Goal: Transaction & Acquisition: Book appointment/travel/reservation

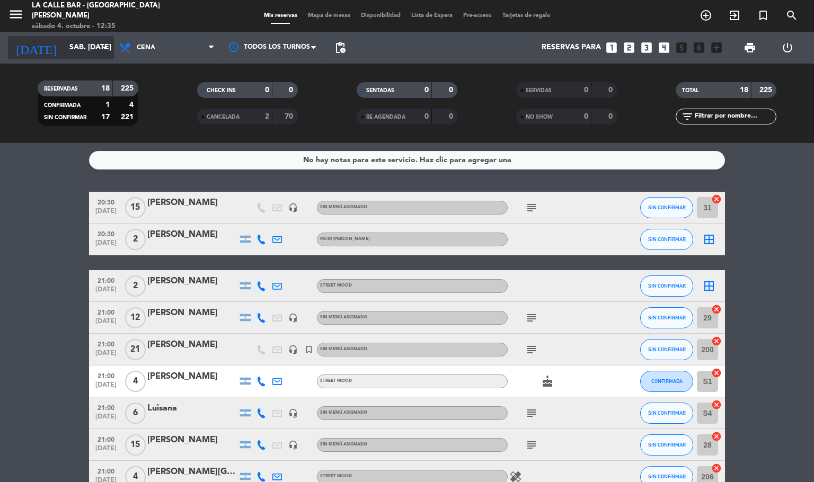
click at [64, 46] on input "sáb. [DATE]" at bounding box center [114, 47] width 101 height 19
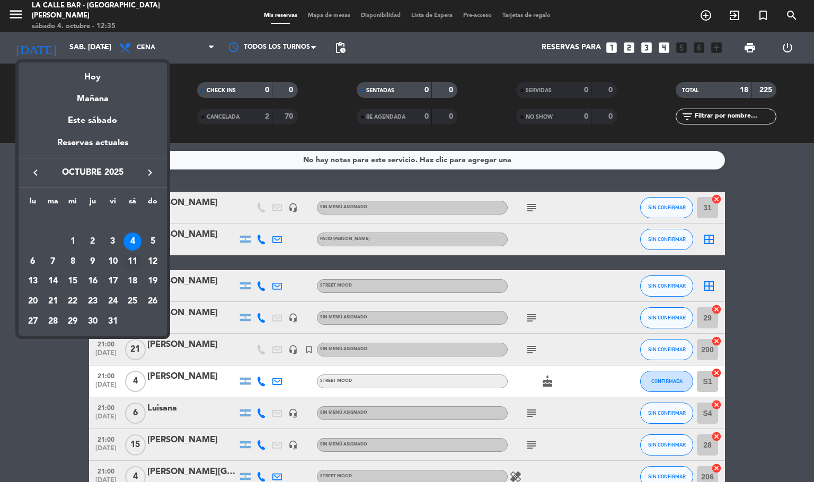
click at [135, 261] on div "11" at bounding box center [132, 262] width 18 height 18
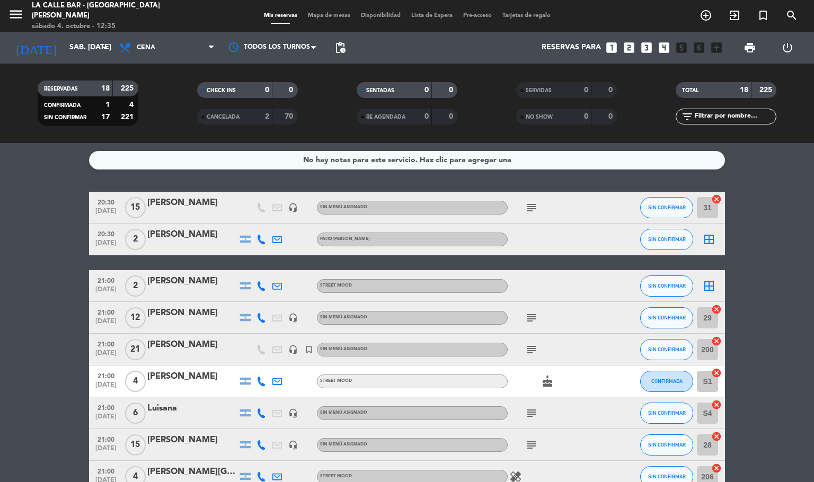
type input "sáb. [DATE]"
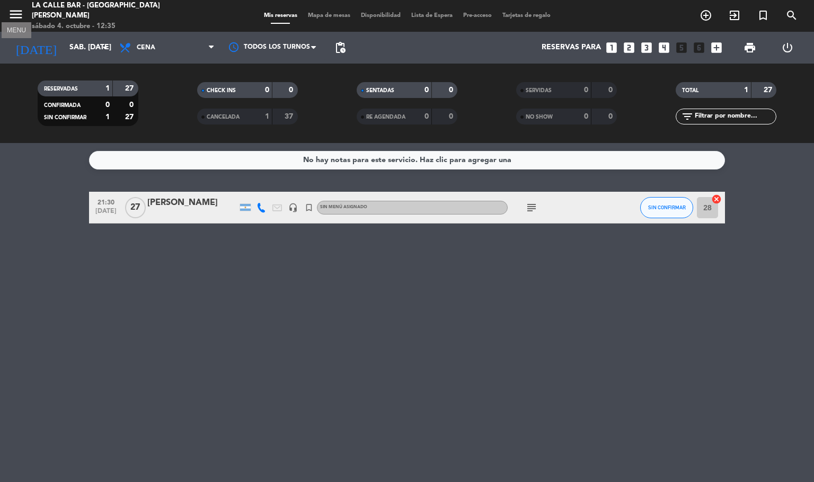
click at [22, 16] on icon "menu" at bounding box center [16, 14] width 16 height 16
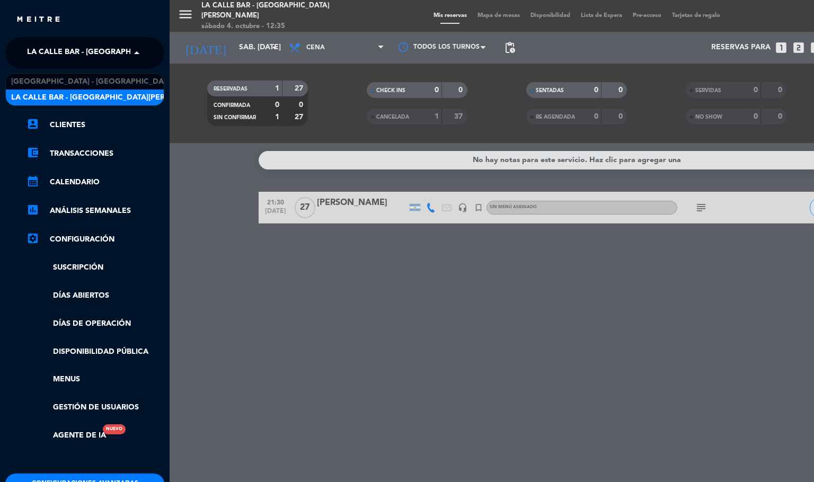
click at [87, 58] on span "La Calle Bar - [GEOGRAPHIC_DATA][PERSON_NAME]" at bounding box center [126, 53] width 199 height 22
click at [105, 90] on div "La Calle Bar - [GEOGRAPHIC_DATA][PERSON_NAME]" at bounding box center [85, 98] width 158 height 16
click at [104, 49] on span "La Calle Bar - [GEOGRAPHIC_DATA][PERSON_NAME]" at bounding box center [126, 53] width 199 height 22
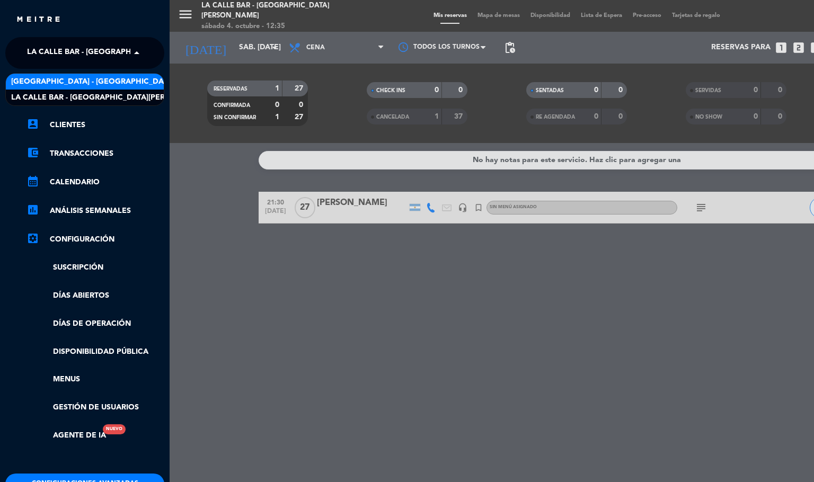
click at [106, 76] on span "[GEOGRAPHIC_DATA] - [GEOGRAPHIC_DATA]" at bounding box center [92, 82] width 163 height 12
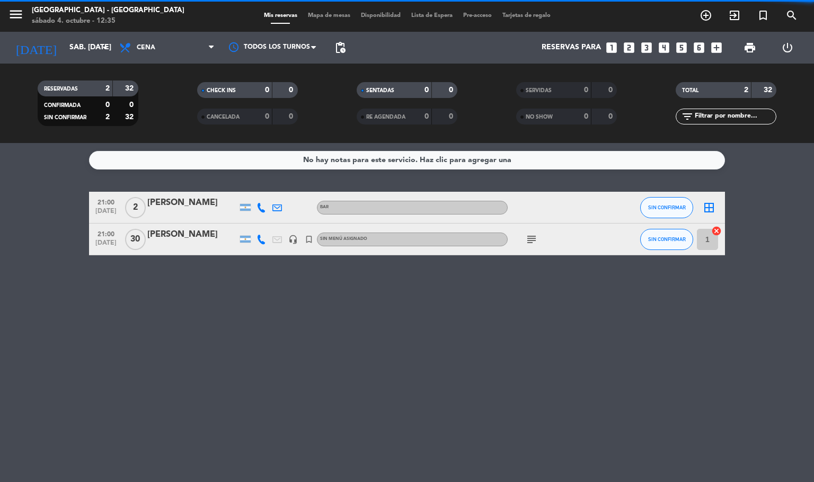
click at [334, 13] on span "Mapa de mesas" at bounding box center [329, 16] width 53 height 6
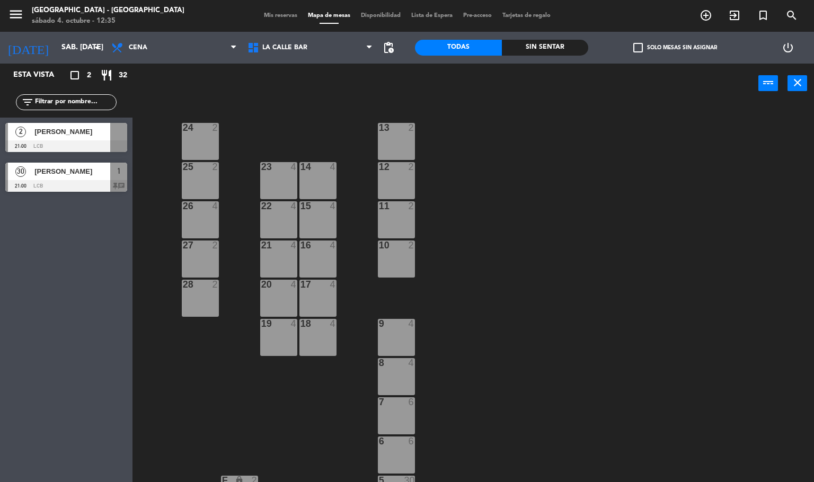
scroll to position [318, 0]
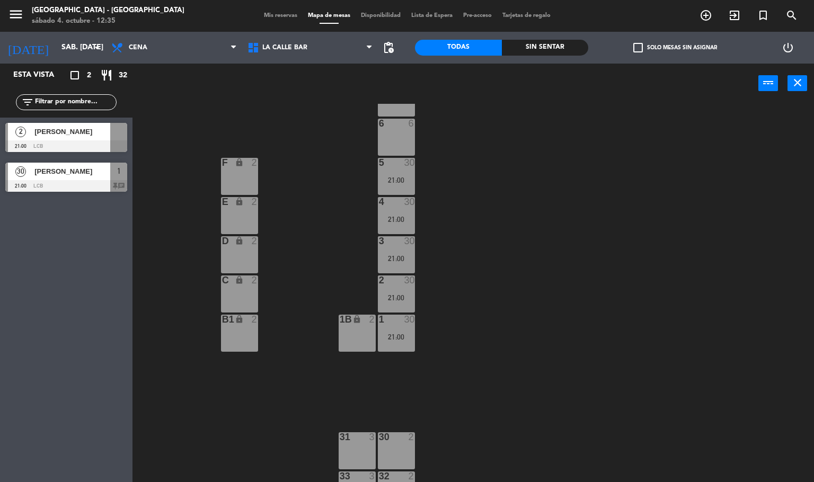
click at [464, 274] on div "24 2 13 2 23 4 14 4 25 2 12 2 15 4 22 4 26 4 11 2 16 4 27 2 21 4 10 2 20 4 28 2…" at bounding box center [476, 293] width 673 height 379
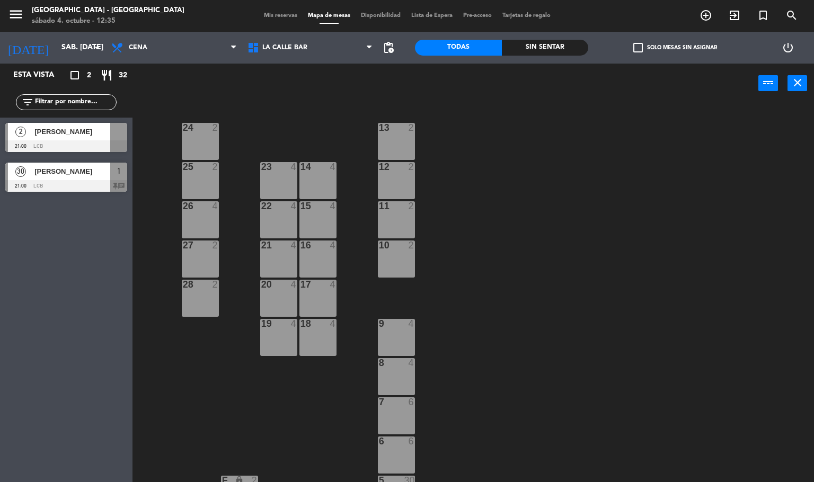
click at [314, 326] on div at bounding box center [317, 324] width 17 height 10
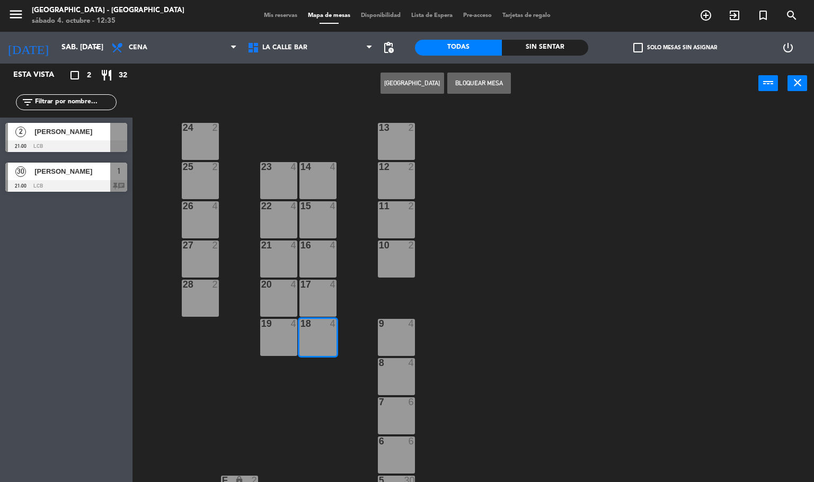
drag, startPoint x: 318, startPoint y: 297, endPoint x: 324, endPoint y: 267, distance: 30.8
click at [318, 296] on div "17 4" at bounding box center [317, 298] width 37 height 37
click at [320, 254] on div "16 4" at bounding box center [317, 259] width 37 height 37
click at [319, 226] on div "15 4" at bounding box center [317, 219] width 37 height 37
click at [321, 175] on div "14 4" at bounding box center [317, 180] width 37 height 37
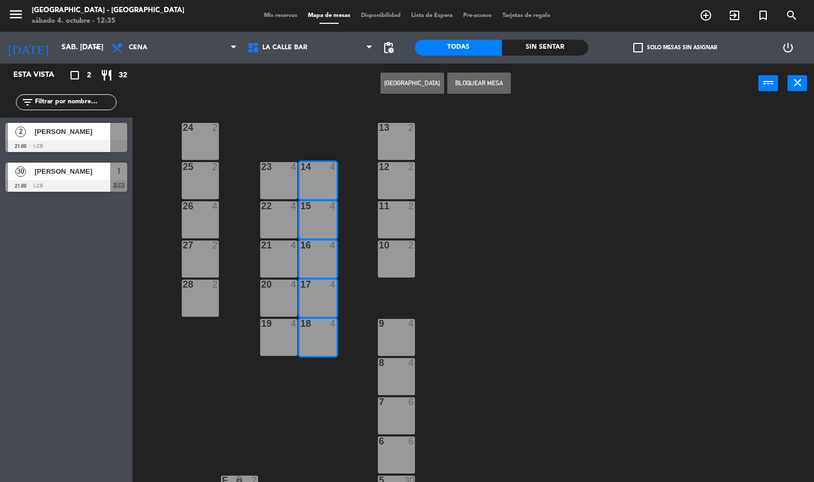
click at [410, 74] on button "[GEOGRAPHIC_DATA]" at bounding box center [412, 83] width 64 height 21
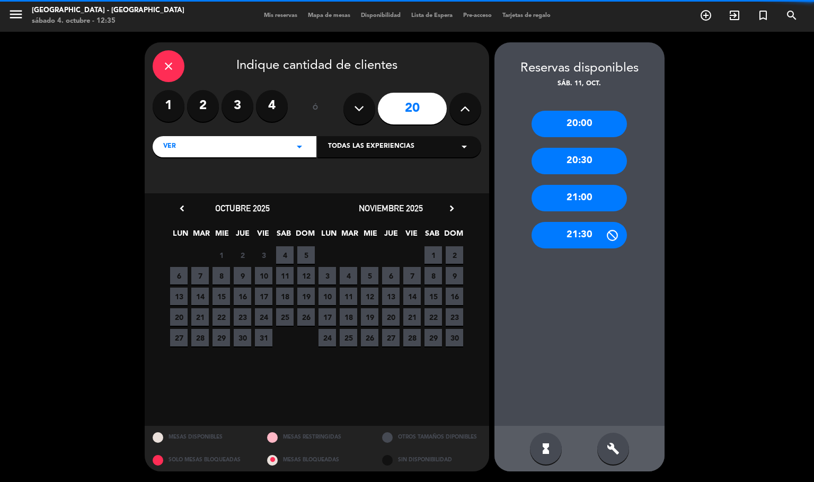
click at [353, 108] on button at bounding box center [359, 109] width 32 height 32
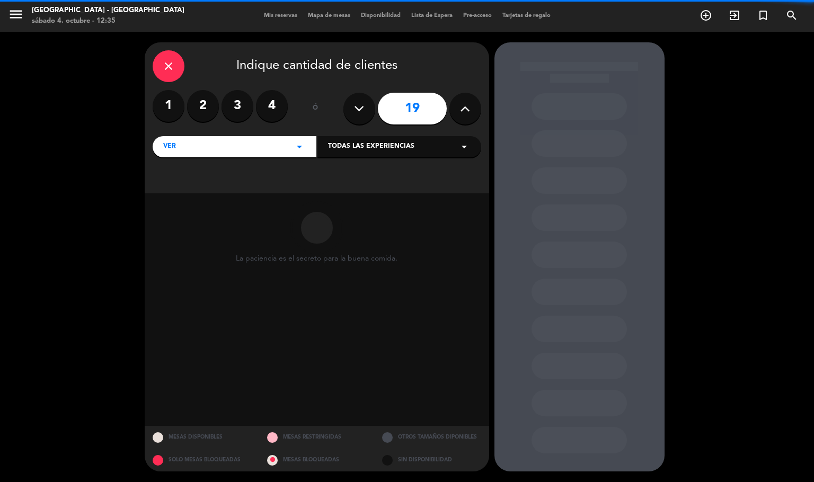
click at [353, 108] on button at bounding box center [359, 109] width 32 height 32
type input "17"
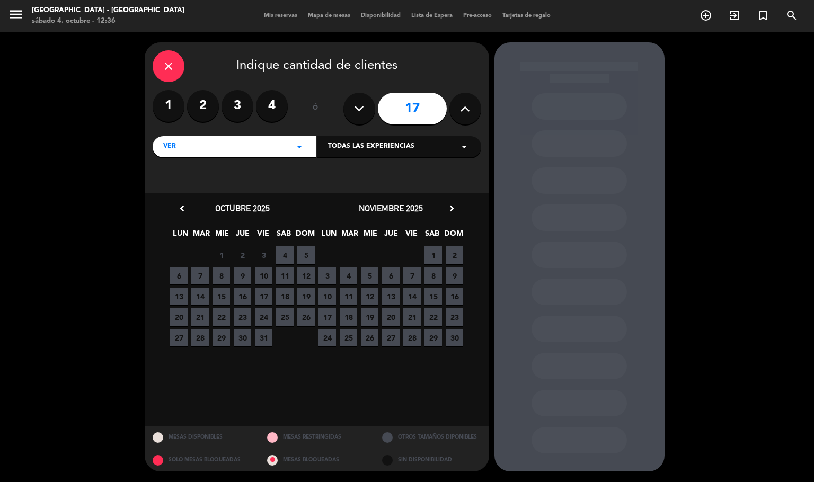
click at [283, 275] on span "11" at bounding box center [284, 275] width 17 height 17
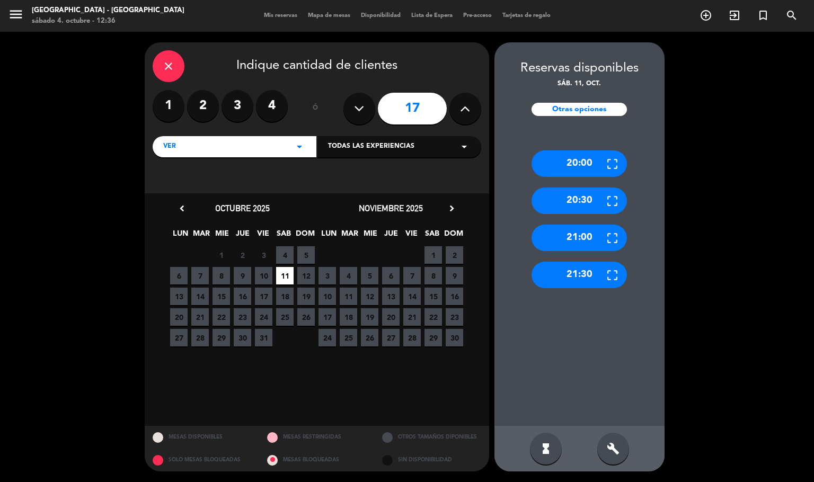
click at [620, 450] on div "build" at bounding box center [613, 449] width 32 height 32
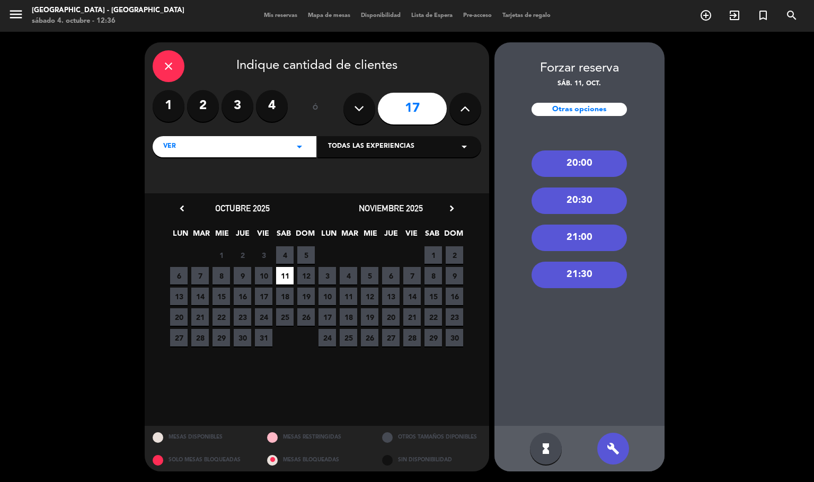
click at [600, 271] on div "21:30" at bounding box center [578, 275] width 95 height 26
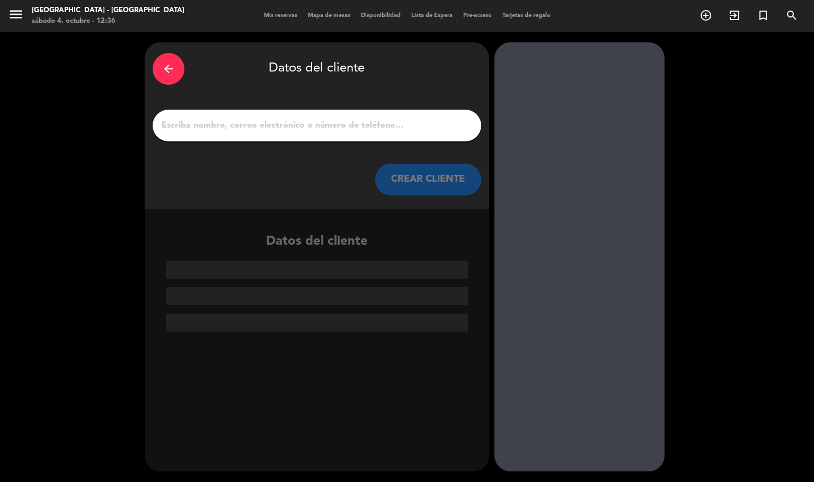
click at [226, 126] on input "1" at bounding box center [317, 125] width 313 height 15
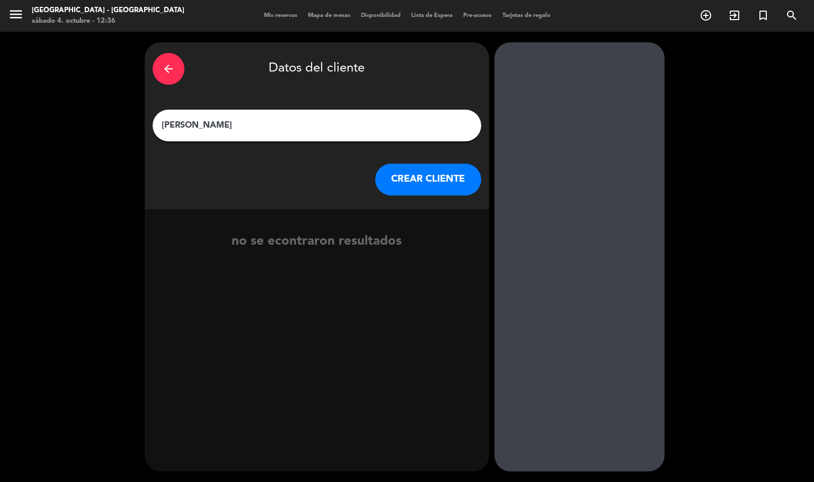
type input "[PERSON_NAME]"
click at [423, 196] on div "arrow_back Datos del cliente [PERSON_NAME] [PERSON_NAME] CLIENTE" at bounding box center [317, 125] width 344 height 167
click at [396, 182] on button "CREAR CLIENTE" at bounding box center [428, 180] width 106 height 32
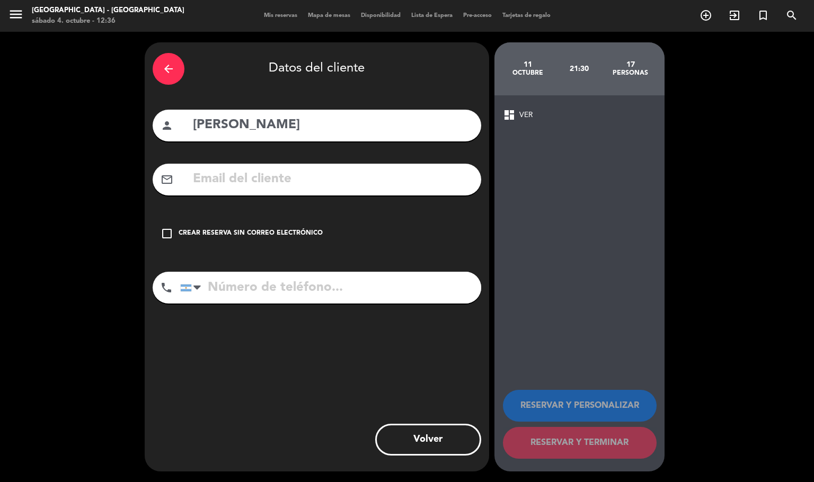
click at [270, 235] on div "Crear reserva sin correo electrónico" at bounding box center [251, 233] width 144 height 11
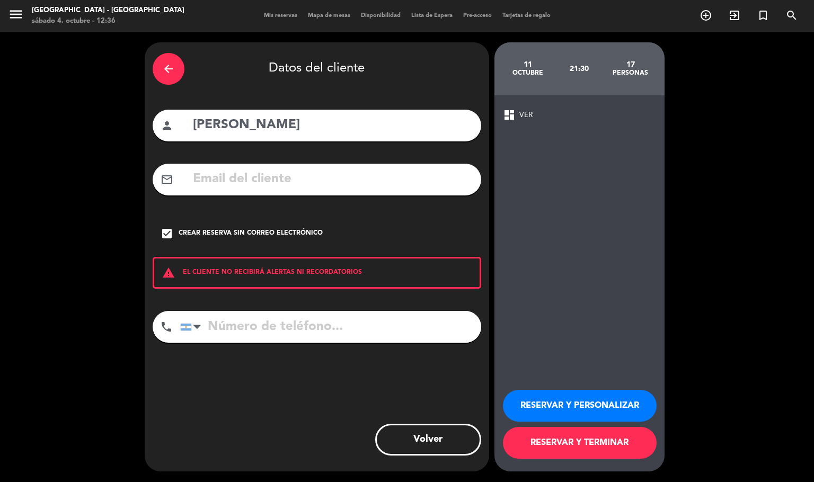
paste input "[PHONE_NUMBER]"
type input "[PHONE_NUMBER]"
click at [587, 403] on button "RESERVAR Y PERSONALIZAR" at bounding box center [580, 406] width 154 height 32
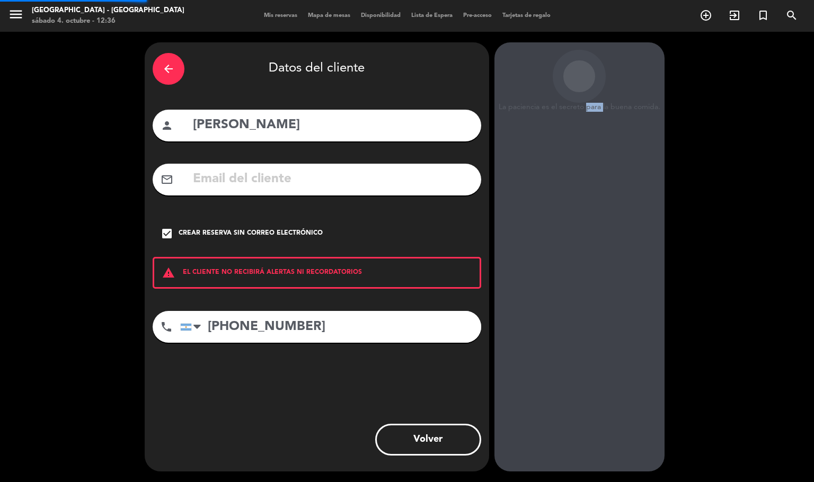
click at [587, 403] on div "La paciencia es el secreto para la buena comida. 11 octubre 21:30 17 personas d…" at bounding box center [579, 256] width 170 height 429
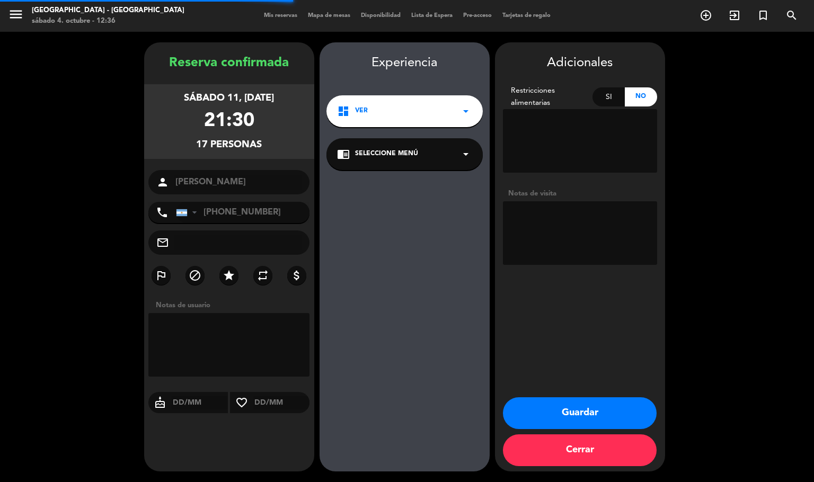
click at [604, 237] on textarea at bounding box center [580, 233] width 154 height 64
type textarea "seña 85k"
click at [571, 422] on button "Guardar" at bounding box center [580, 413] width 154 height 32
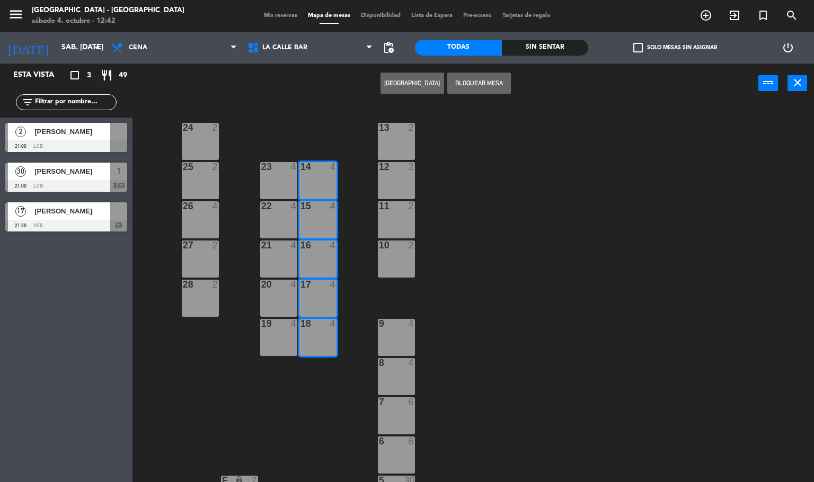
click at [75, 220] on div "17 [PERSON_NAME] punsini 21:30 VER chat" at bounding box center [66, 217] width 132 height 40
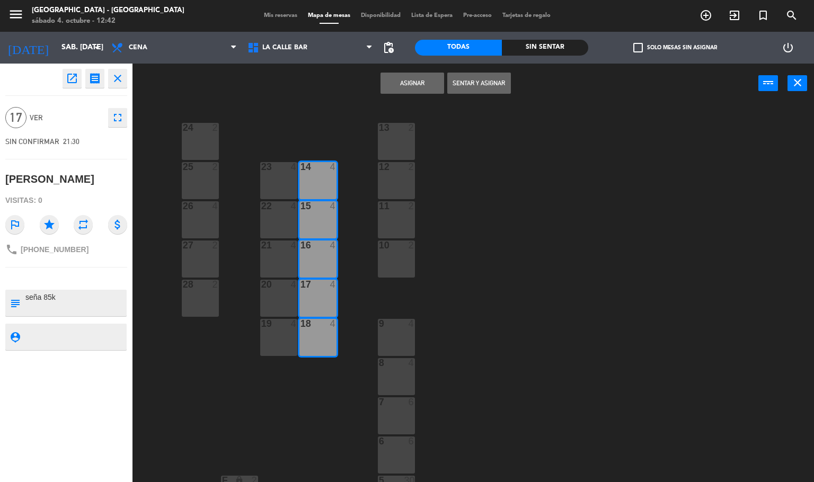
click at [415, 90] on button "Asignar" at bounding box center [412, 83] width 64 height 21
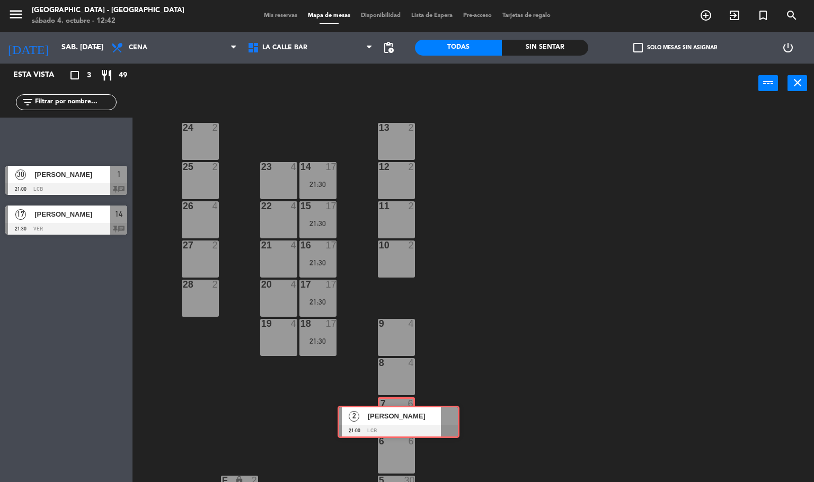
drag, startPoint x: 61, startPoint y: 143, endPoint x: 417, endPoint y: 464, distance: 479.4
click at [417, 464] on div "Esta vista crop_square 3 restaurant 49 filter_list 2 [GEOGRAPHIC_DATA][PERSON_N…" at bounding box center [407, 273] width 814 height 419
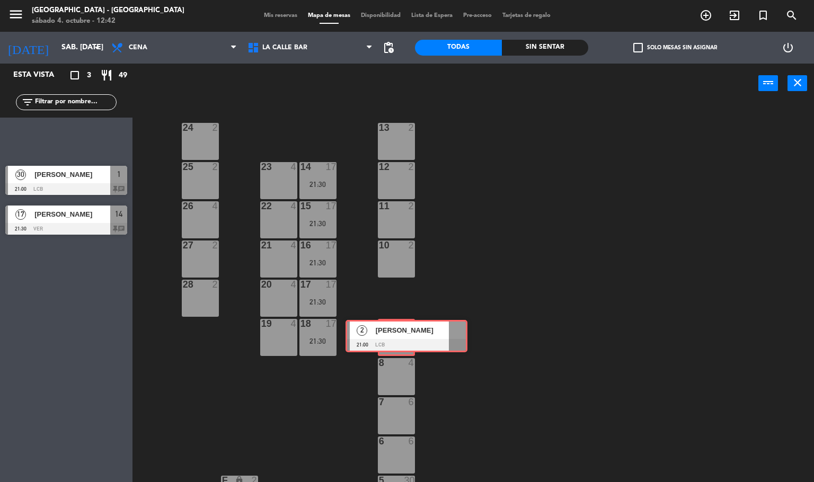
drag, startPoint x: 43, startPoint y: 128, endPoint x: 384, endPoint y: 325, distance: 393.1
click at [384, 325] on div "Esta vista crop_square 3 restaurant 49 filter_list 2 [GEOGRAPHIC_DATA][PERSON_N…" at bounding box center [407, 273] width 814 height 419
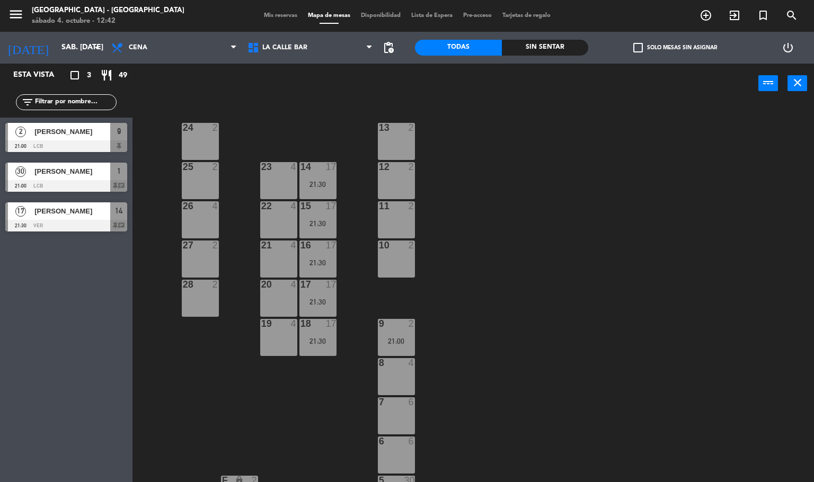
click at [61, 223] on div at bounding box center [66, 226] width 122 height 12
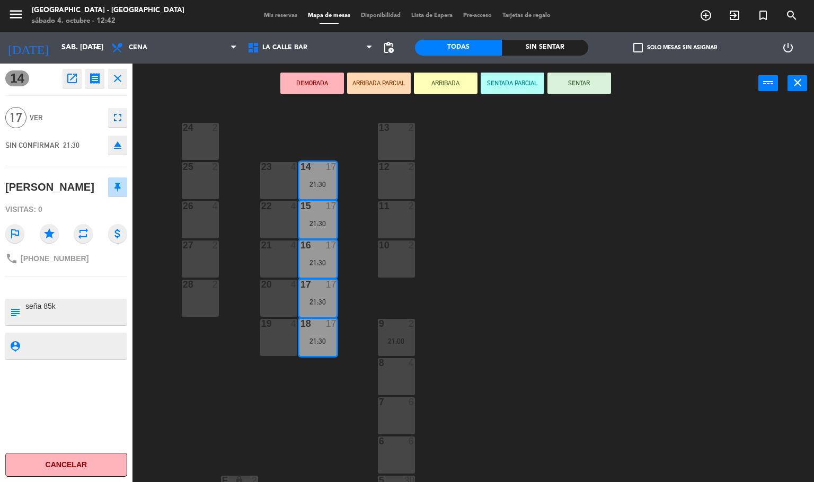
click at [324, 129] on div "24 2 13 2 23 4 14 17 21:30 25 2 12 2 15 17 21:30 22 4 26 4 11 2 16 17 21:30 27 …" at bounding box center [476, 293] width 673 height 379
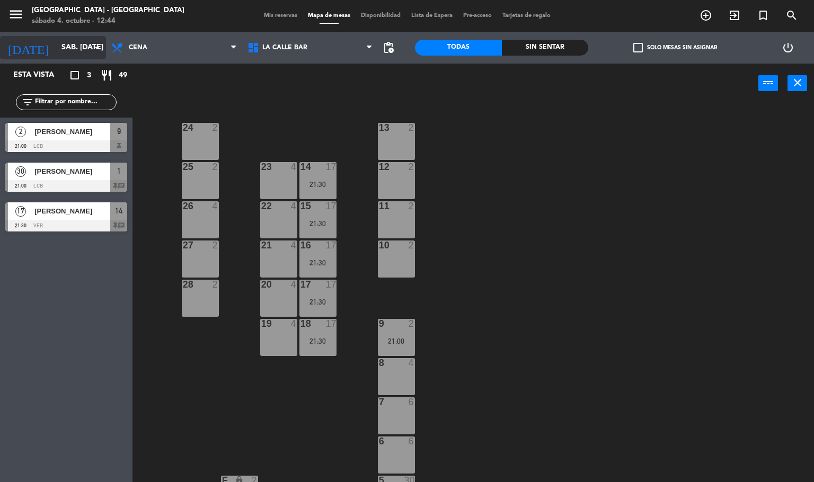
click at [56, 47] on input "sáb. [DATE]" at bounding box center [106, 47] width 101 height 19
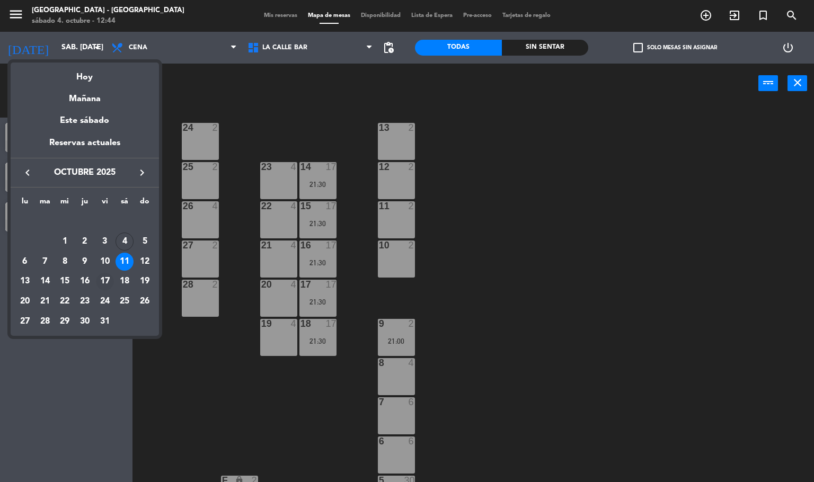
click at [108, 280] on div "17" at bounding box center [105, 282] width 18 height 18
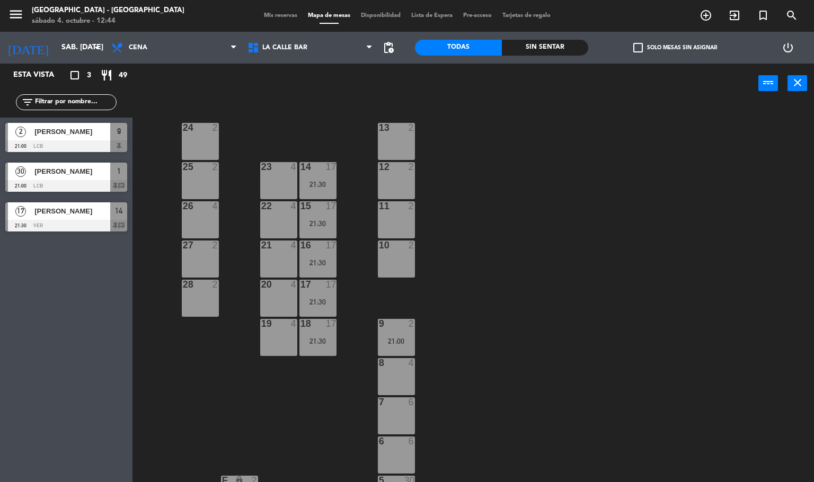
type input "vie. [DATE]"
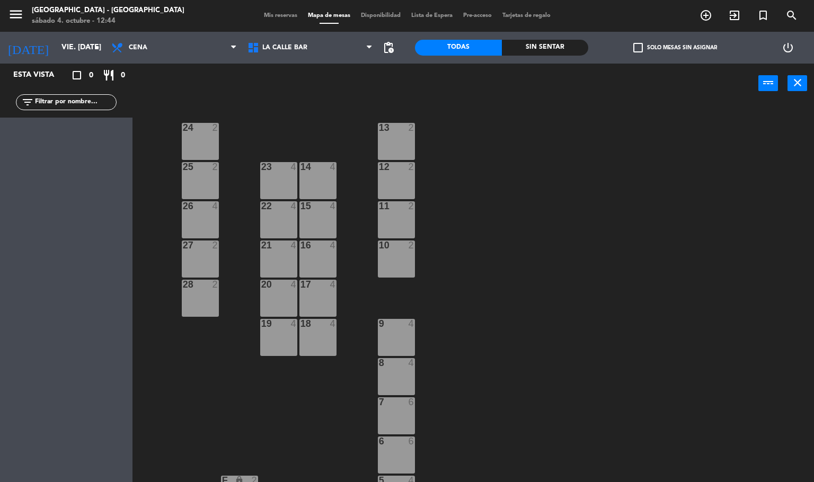
click at [391, 367] on div at bounding box center [395, 363] width 17 height 10
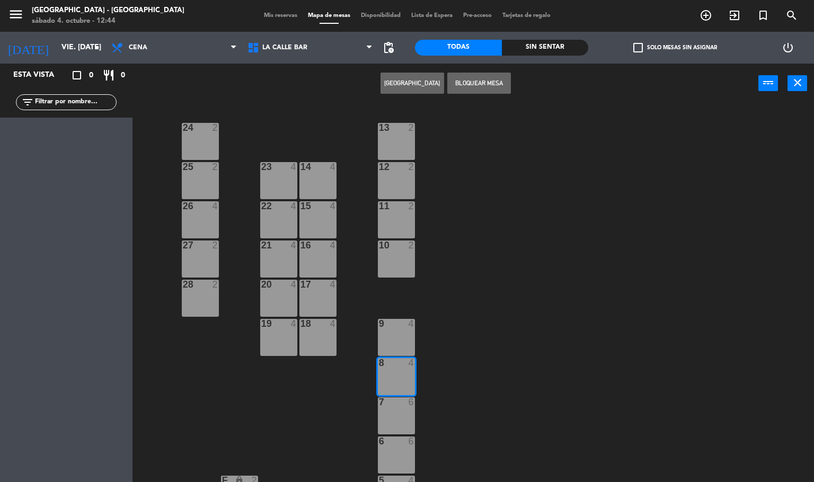
click at [393, 330] on div "9 4" at bounding box center [396, 337] width 37 height 37
click at [399, 83] on button "[GEOGRAPHIC_DATA]" at bounding box center [412, 83] width 64 height 21
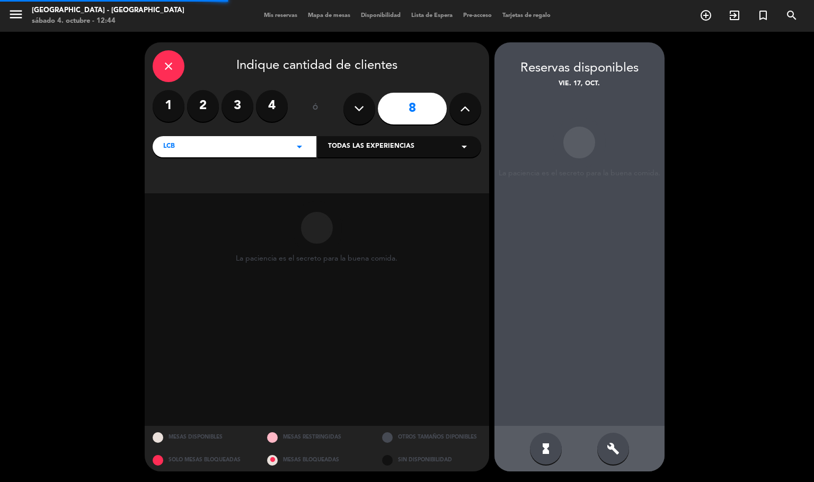
click at [455, 117] on button at bounding box center [465, 109] width 32 height 32
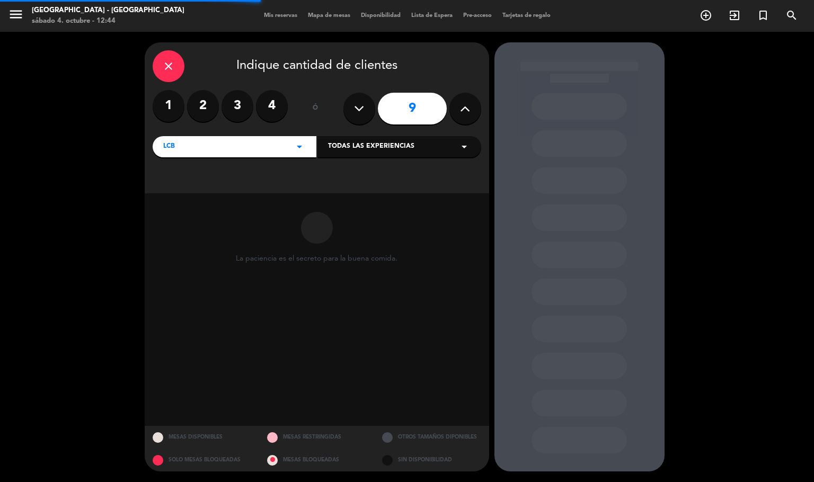
click at [455, 117] on button at bounding box center [465, 109] width 32 height 32
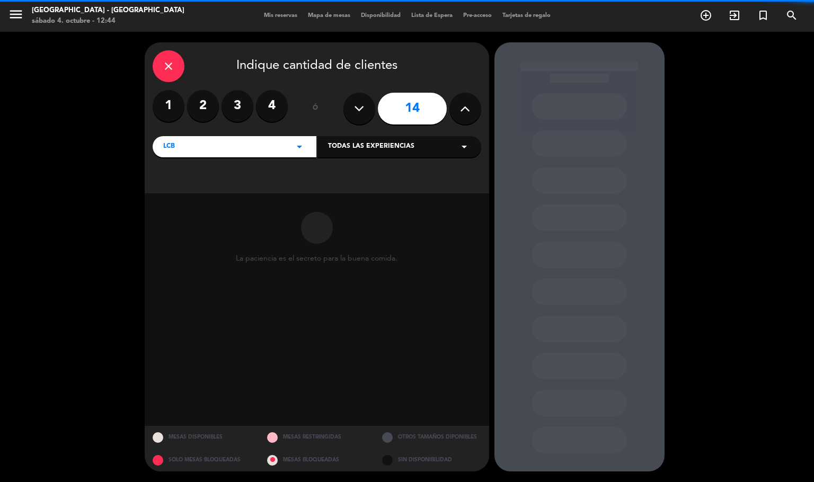
click at [455, 117] on button at bounding box center [465, 109] width 32 height 32
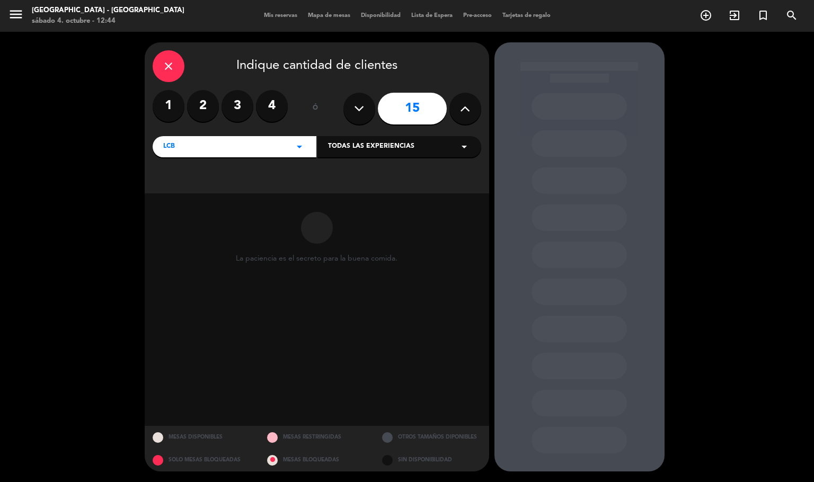
click at [455, 117] on button at bounding box center [465, 109] width 32 height 32
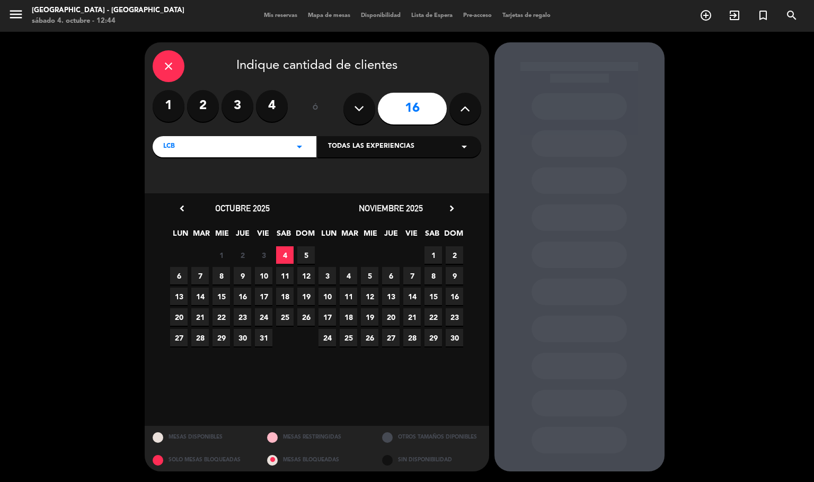
click at [455, 117] on button at bounding box center [465, 109] width 32 height 32
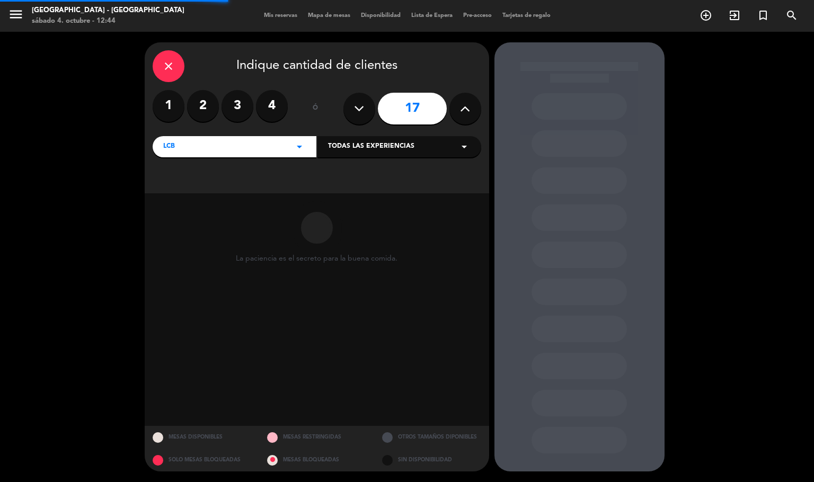
click at [349, 117] on button at bounding box center [359, 109] width 32 height 32
type input "16"
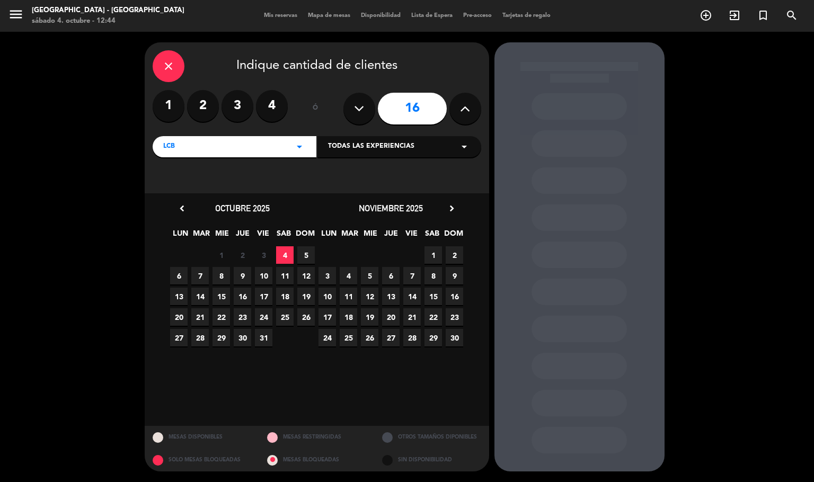
click at [262, 296] on span "17" at bounding box center [263, 296] width 17 height 17
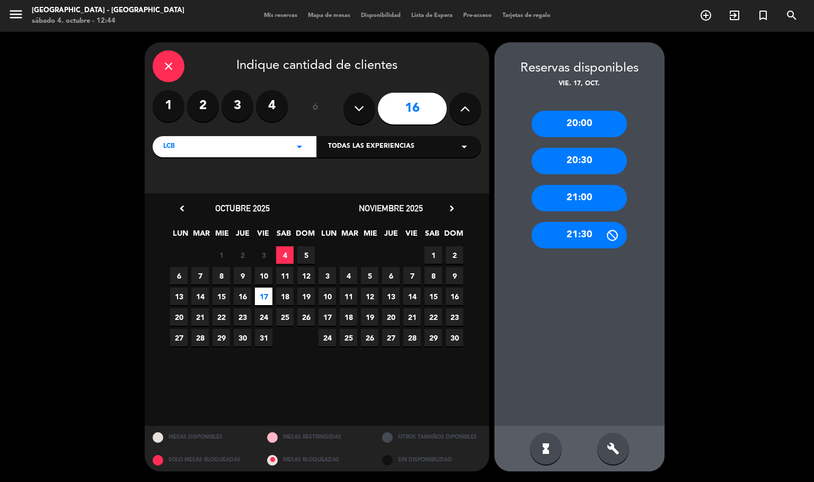
click at [620, 443] on div "build" at bounding box center [613, 449] width 32 height 32
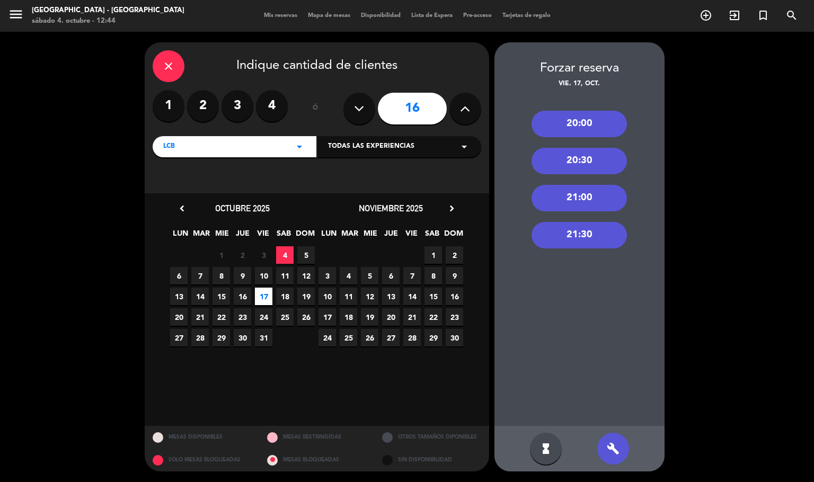
click at [583, 229] on div "21:30" at bounding box center [578, 235] width 95 height 26
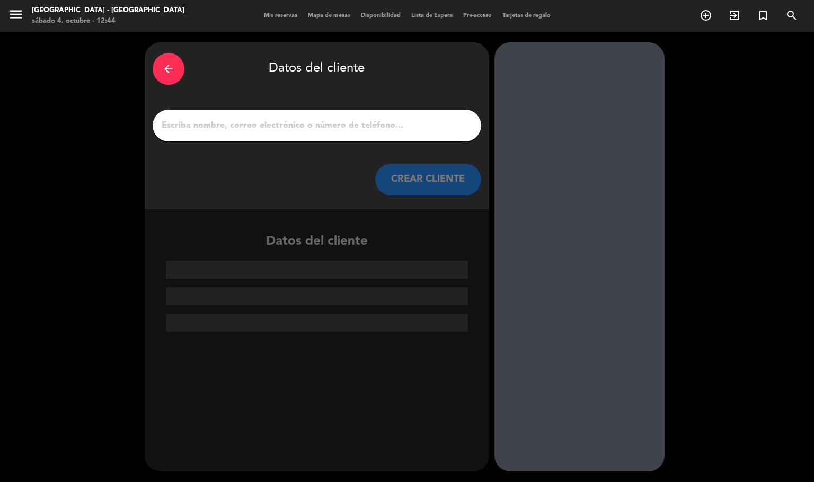
click at [372, 113] on div at bounding box center [317, 126] width 328 height 32
click at [376, 129] on input "1" at bounding box center [317, 125] width 313 height 15
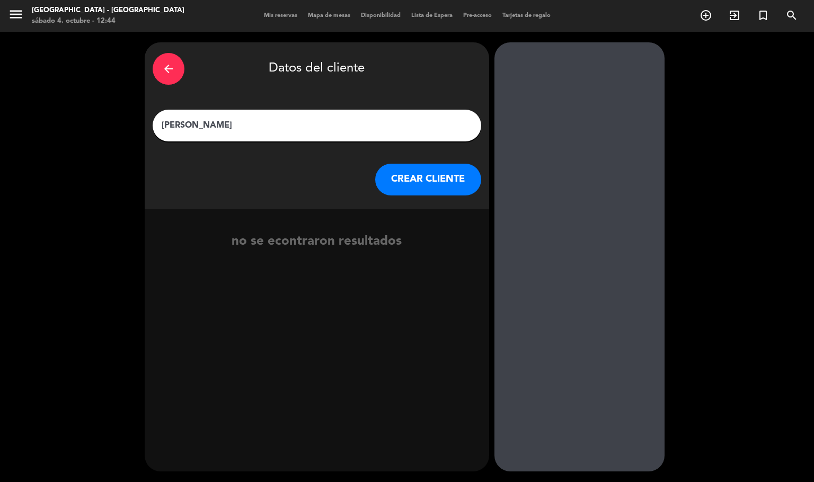
type input "[PERSON_NAME]"
click at [385, 183] on button "CREAR CLIENTE" at bounding box center [428, 180] width 106 height 32
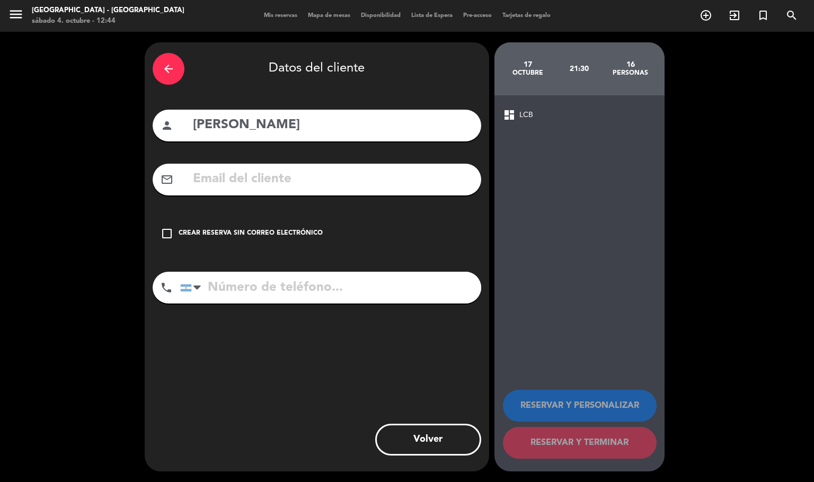
click at [266, 237] on div "Crear reserva sin correo electrónico" at bounding box center [251, 233] width 144 height 11
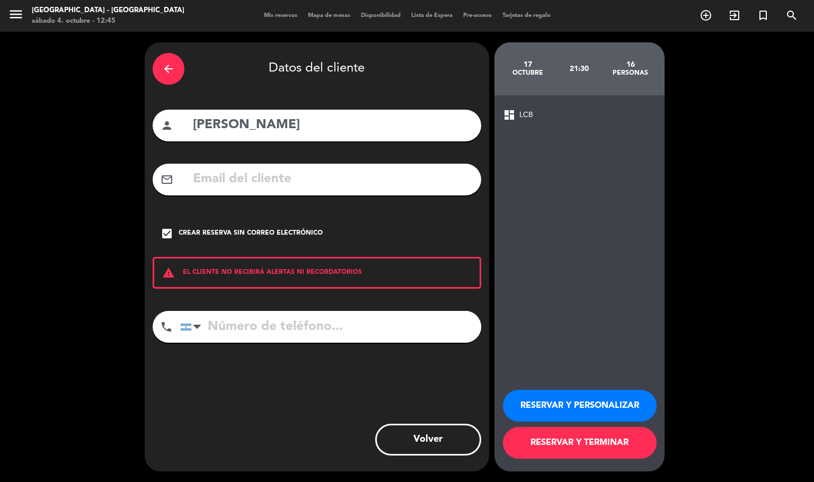
paste input "[PHONE_NUMBER]"
type input "[PHONE_NUMBER]"
drag, startPoint x: 575, startPoint y: 414, endPoint x: 576, endPoint y: 379, distance: 35.0
click at [574, 414] on button "RESERVAR Y PERSONALIZAR" at bounding box center [580, 406] width 154 height 32
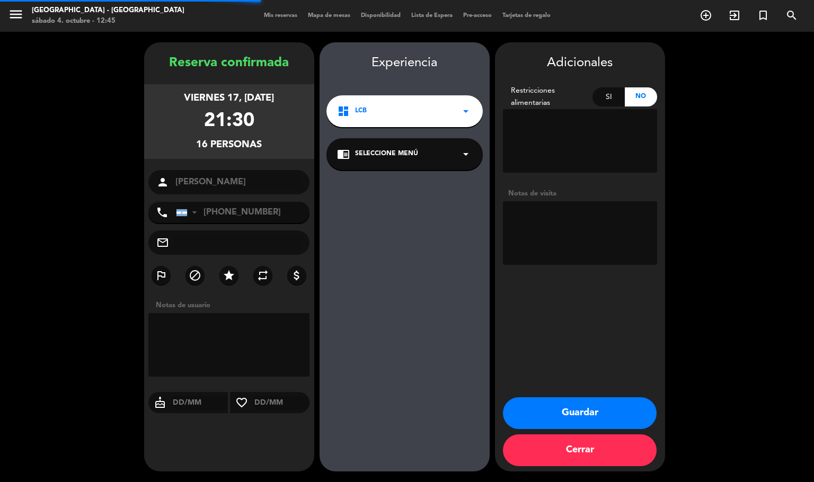
click at [624, 221] on textarea at bounding box center [580, 233] width 154 height 64
type textarea "seña 80k"
click at [579, 407] on button "Guardar" at bounding box center [580, 413] width 154 height 32
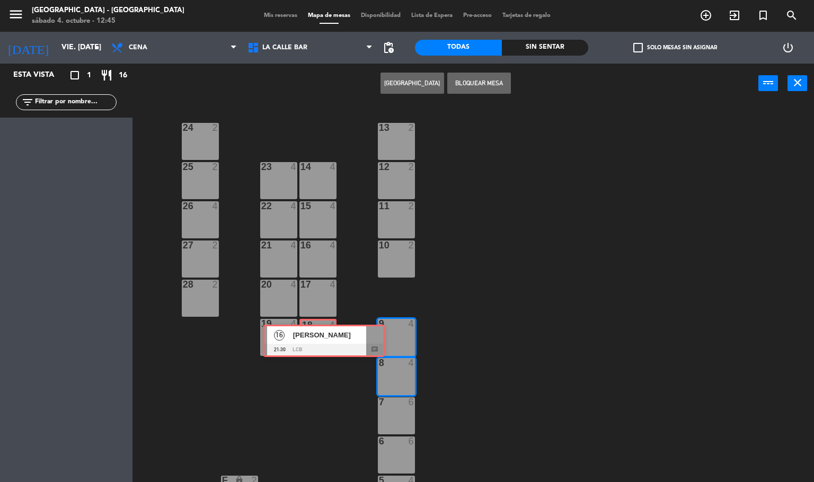
drag, startPoint x: 59, startPoint y: 132, endPoint x: 317, endPoint y: 334, distance: 327.2
click at [317, 334] on div "Esta vista crop_square 1 restaurant 16 filter_list 16 [PERSON_NAME] 21:30 LCB c…" at bounding box center [407, 273] width 814 height 419
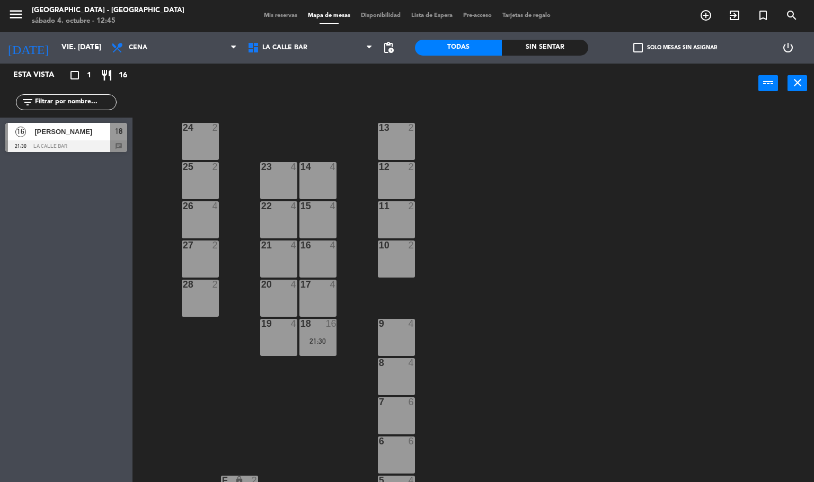
click at [316, 290] on div "17 4" at bounding box center [317, 285] width 37 height 11
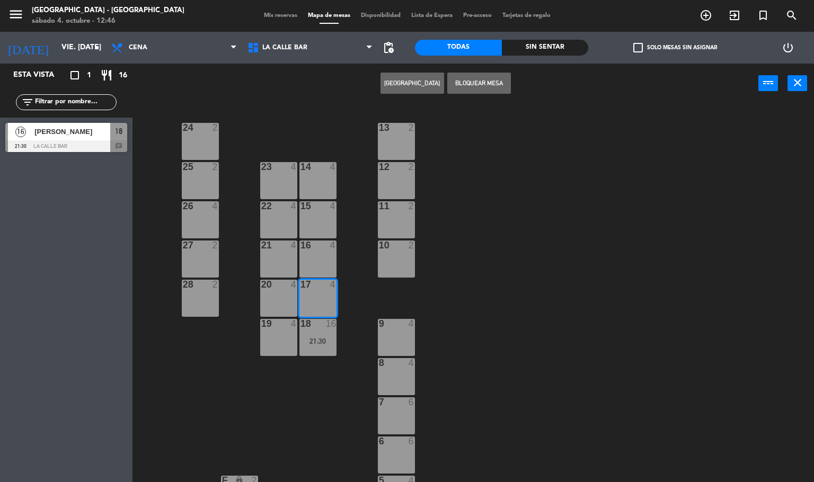
click at [317, 245] on div at bounding box center [317, 246] width 17 height 10
click at [315, 209] on div at bounding box center [317, 206] width 17 height 10
click at [315, 175] on div "14 4" at bounding box center [317, 180] width 37 height 37
click at [470, 76] on button "Bloquear Mesa" at bounding box center [479, 83] width 64 height 21
